Goal: Browse casually: Explore the website without a specific task or goal

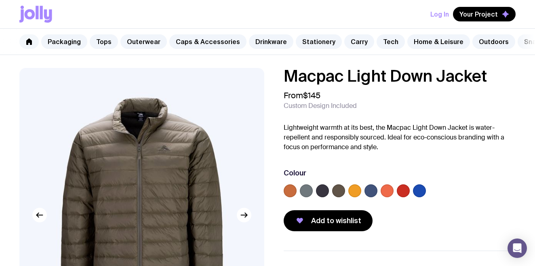
click at [32, 41] on icon at bounding box center [29, 41] width 6 height 6
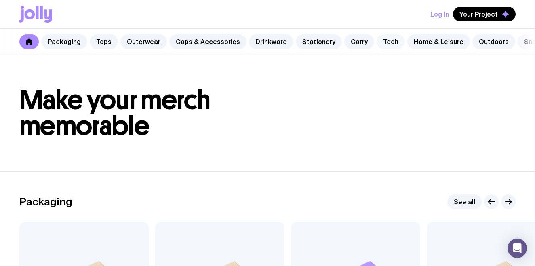
click at [384, 42] on link "Tech" at bounding box center [390, 41] width 28 height 15
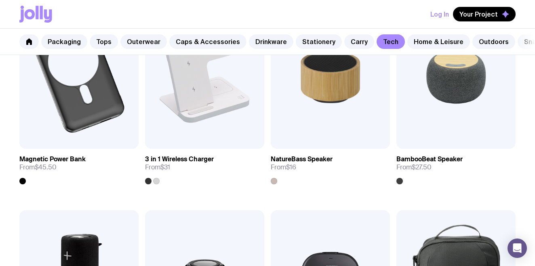
scroll to position [609, 0]
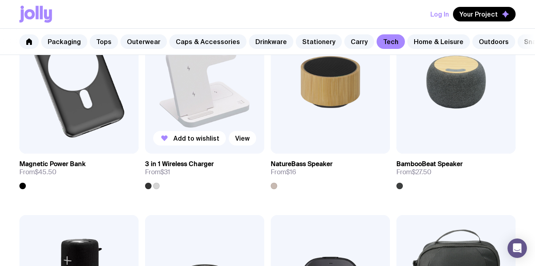
click at [202, 124] on img at bounding box center [204, 82] width 119 height 143
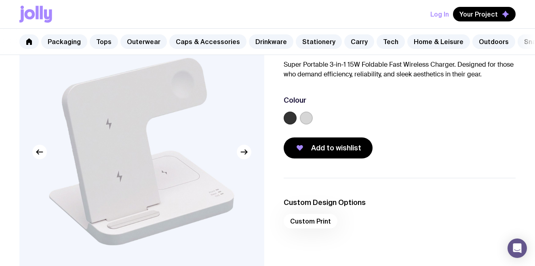
scroll to position [66, 0]
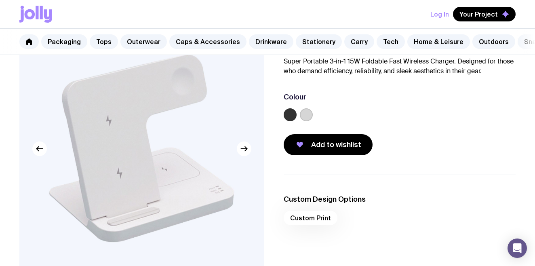
click at [289, 113] on label at bounding box center [290, 114] width 13 height 13
click at [0, 0] on input "radio" at bounding box center [0, 0] width 0 height 0
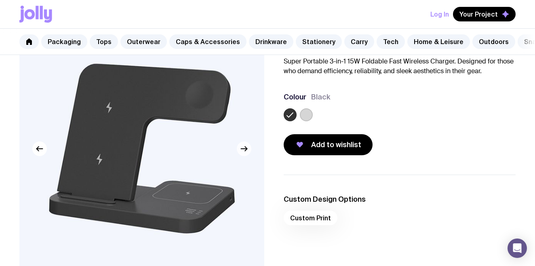
click at [246, 152] on icon "button" at bounding box center [244, 149] width 10 height 10
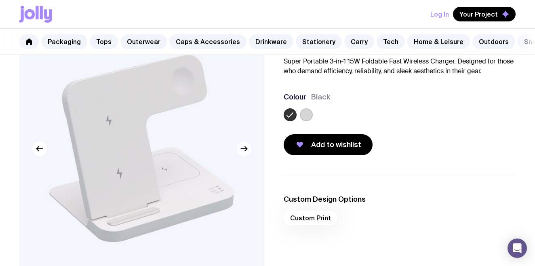
click at [246, 150] on icon "button" at bounding box center [244, 149] width 10 height 10
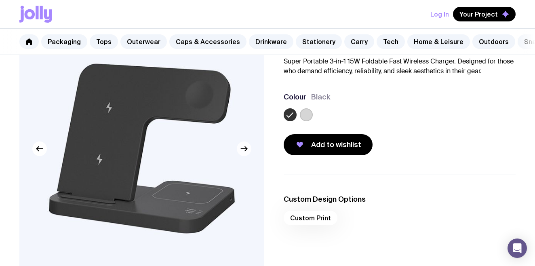
click at [246, 150] on icon "button" at bounding box center [244, 149] width 10 height 10
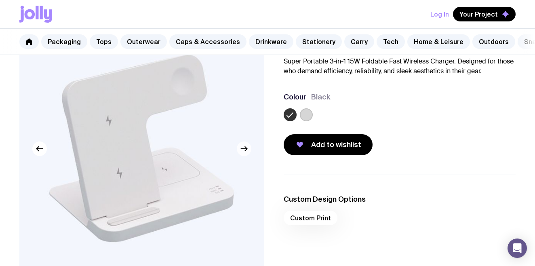
click at [246, 150] on icon "button" at bounding box center [244, 149] width 10 height 10
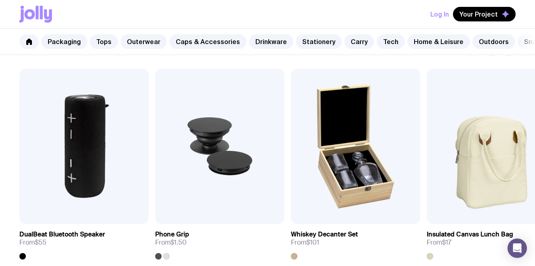
scroll to position [433, 0]
click at [270, 44] on link "Drinkware" at bounding box center [271, 41] width 44 height 15
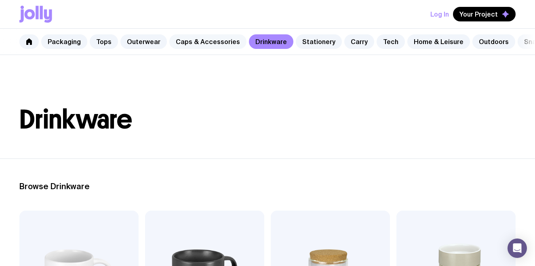
scroll to position [0, 21]
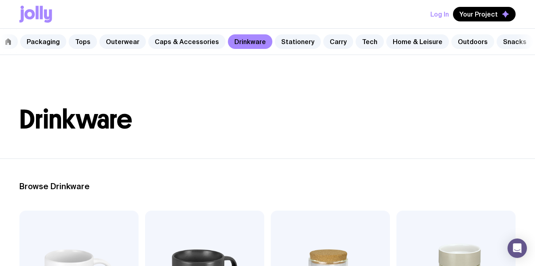
click at [467, 44] on link "Outdoors" at bounding box center [472, 41] width 43 height 15
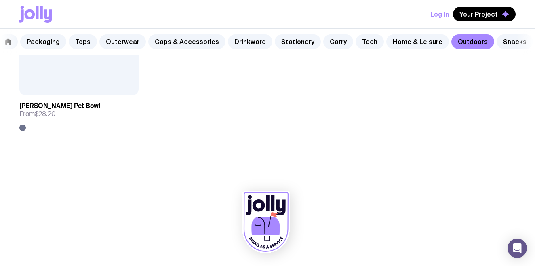
scroll to position [1282, 0]
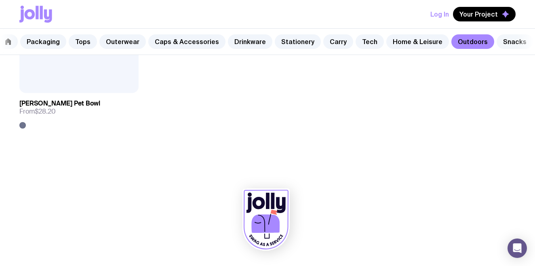
click at [506, 40] on link "Snacks" at bounding box center [514, 41] width 36 height 15
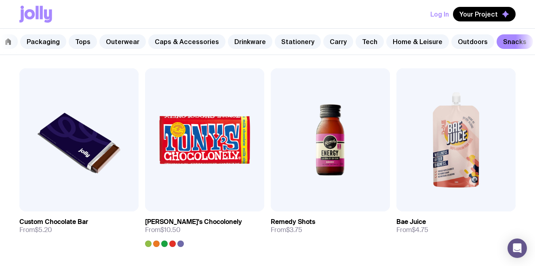
scroll to position [340, 0]
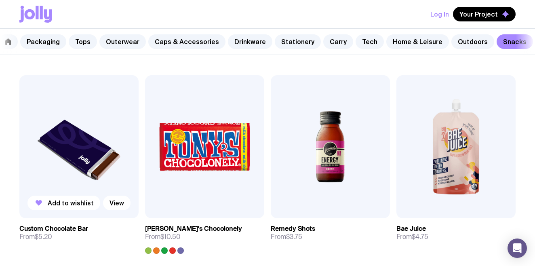
click at [78, 144] on img at bounding box center [78, 146] width 119 height 143
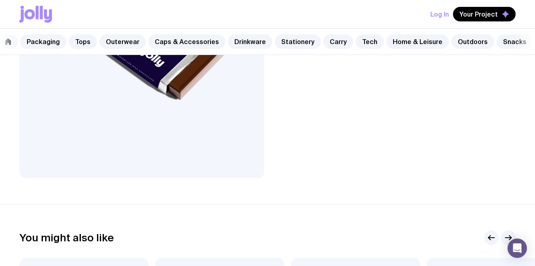
scroll to position [108, 0]
